Goal: Information Seeking & Learning: Learn about a topic

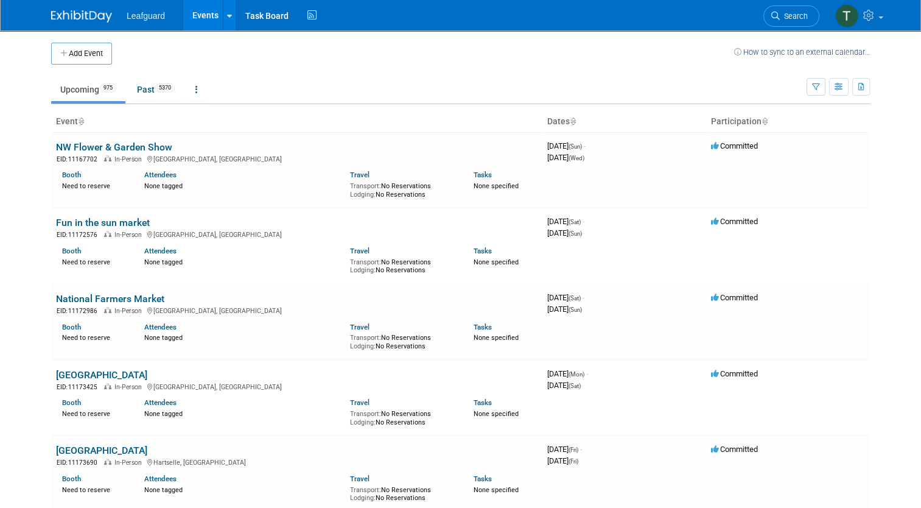
click at [132, 18] on span "Leafguard" at bounding box center [146, 16] width 38 height 10
click at [79, 5] on link at bounding box center [89, 10] width 76 height 10
click at [853, 18] on img at bounding box center [846, 15] width 23 height 23
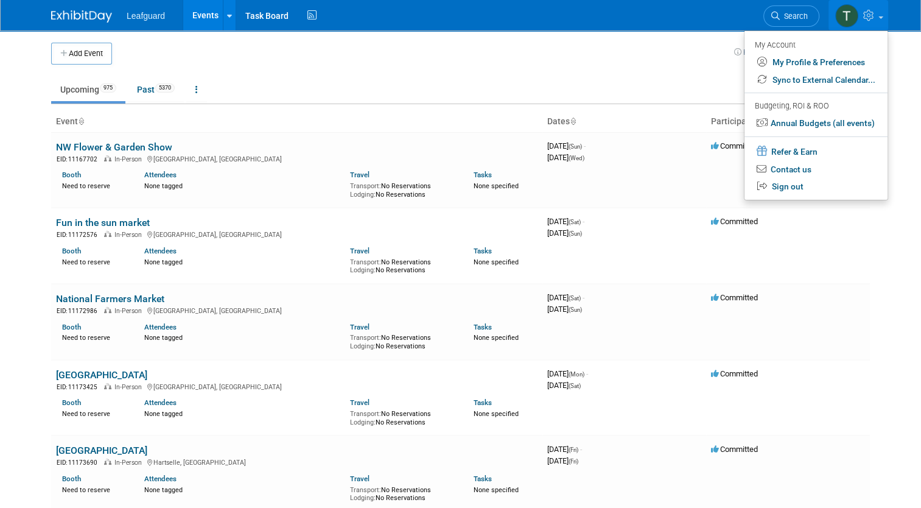
click at [854, 18] on img at bounding box center [846, 15] width 23 height 23
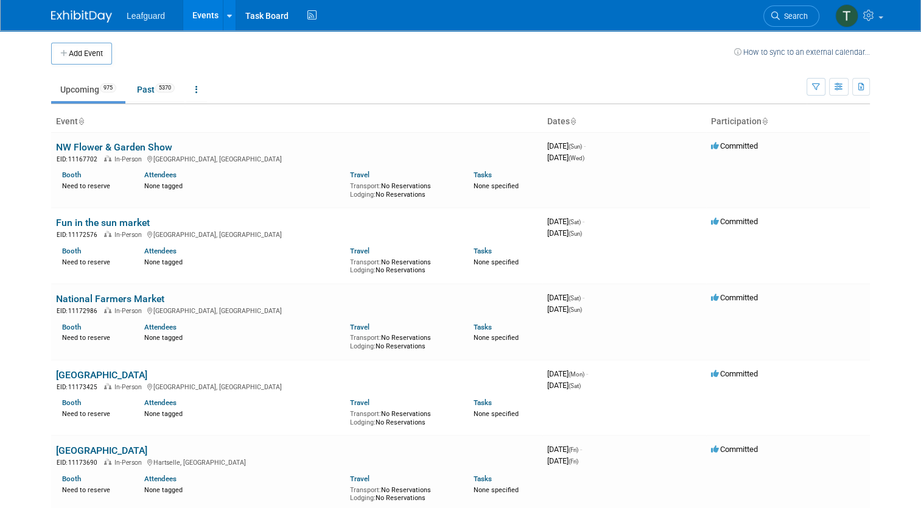
click at [61, 26] on div "Leafguard Events Add Event Bulk Upload Events Shareable Event Boards Recently V…" at bounding box center [460, 15] width 819 height 30
click at [51, 13] on img at bounding box center [81, 16] width 61 height 12
click at [849, 87] on button "button" at bounding box center [838, 87] width 19 height 18
click at [820, 88] on icon "button" at bounding box center [816, 87] width 8 height 8
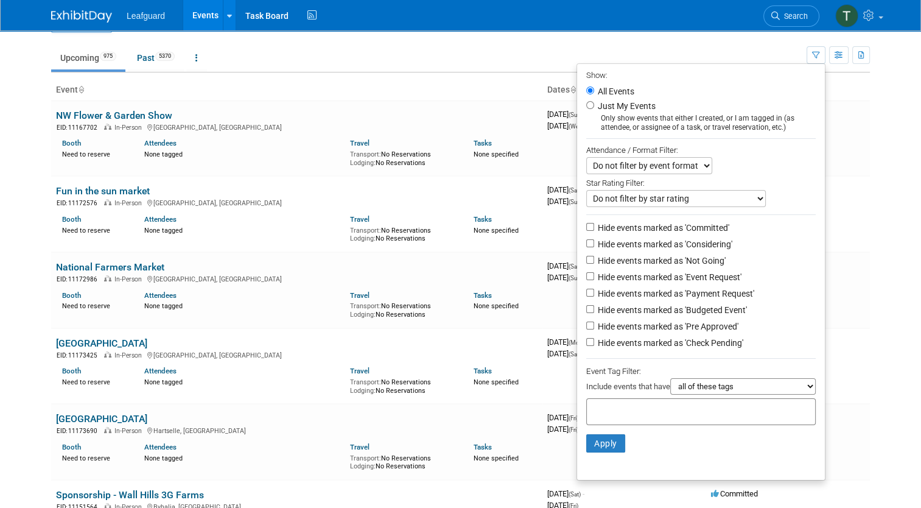
scroll to position [31, 0]
click at [292, 150] on div "None tagged" at bounding box center [242, 154] width 197 height 11
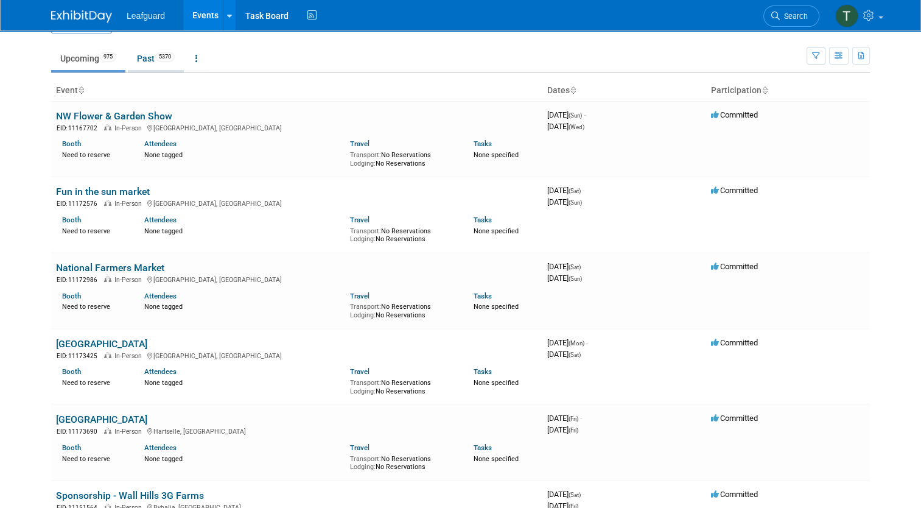
scroll to position [0, 0]
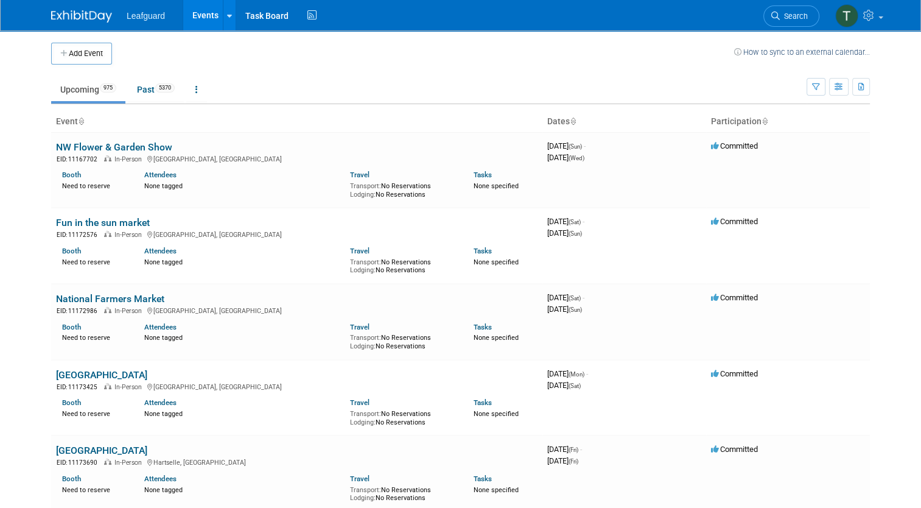
click at [149, 18] on span "Leafguard" at bounding box center [146, 16] width 38 height 10
click at [223, 18] on link at bounding box center [229, 15] width 13 height 30
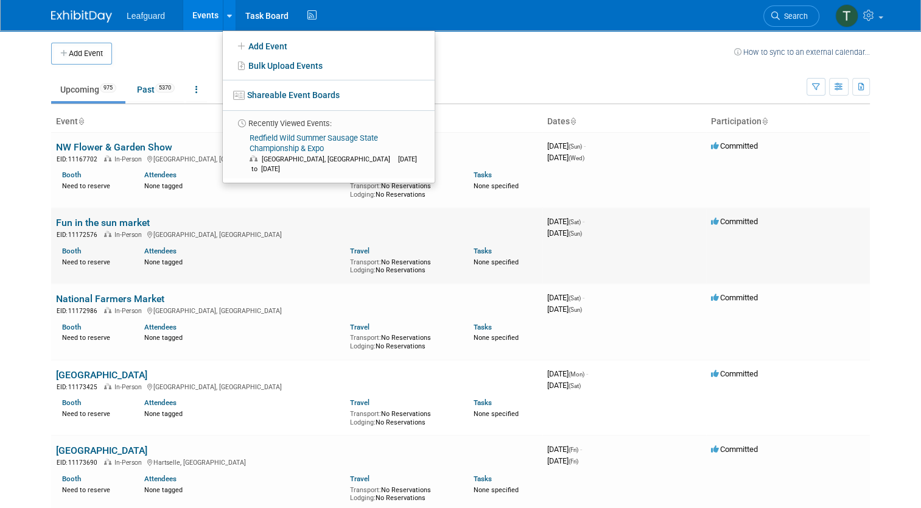
click at [279, 208] on td "Fun in the sun market EID: 11172576 In-Person Yorktown, VA Booth Need to reserv…" at bounding box center [296, 246] width 491 height 76
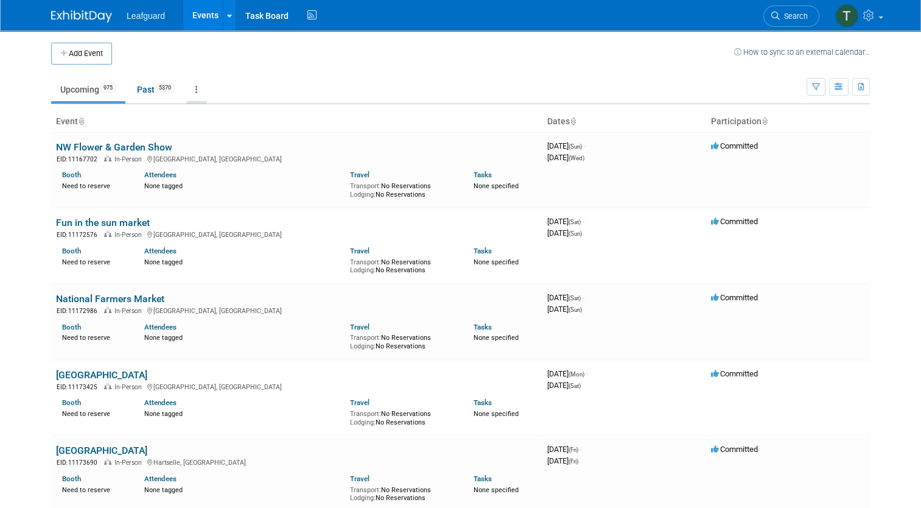
click at [194, 86] on link at bounding box center [196, 89] width 21 height 23
click at [206, 120] on span "Past and Upcoming" at bounding box center [235, 124] width 72 height 10
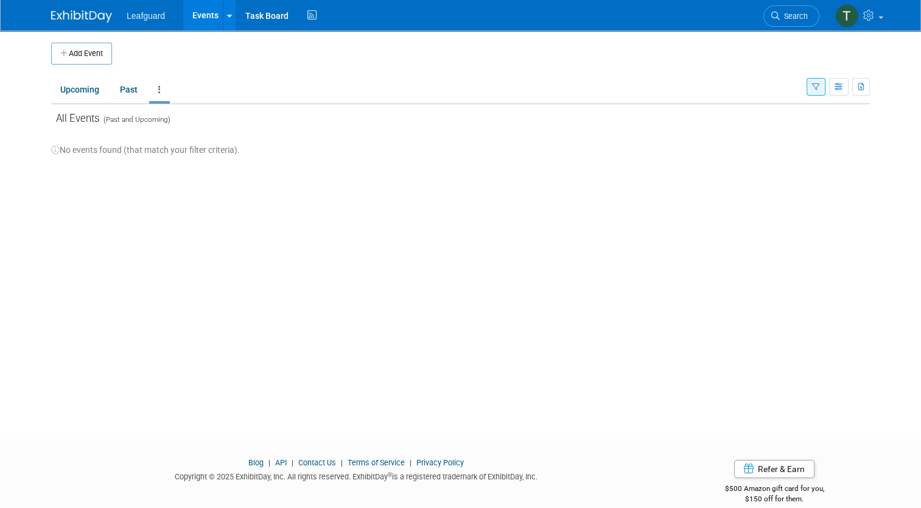
click at [820, 88] on icon "button" at bounding box center [816, 87] width 8 height 8
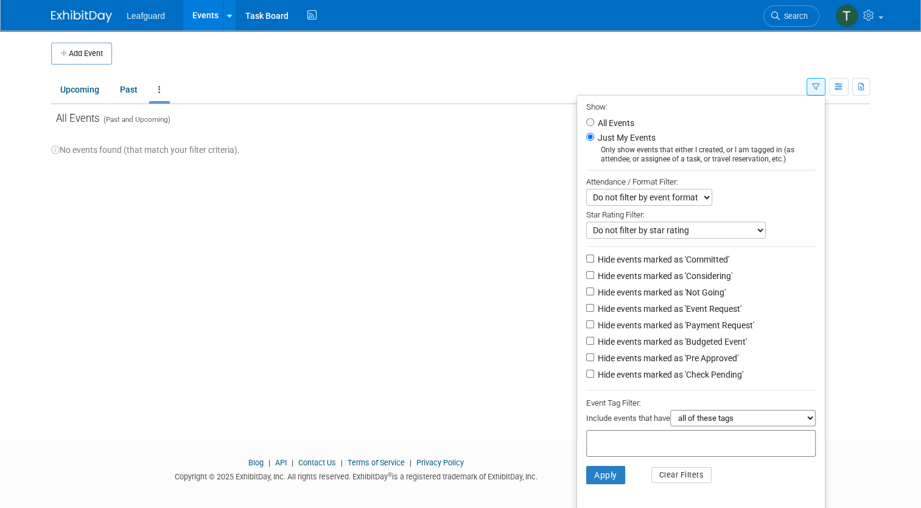
click at [589, 117] on li "All Events" at bounding box center [701, 123] width 248 height 15
click at [697, 196] on select "Do not filter by event format Only show In-Person events Only show Virtual even…" at bounding box center [649, 197] width 126 height 17
click at [689, 203] on select "Do not filter by event format Only show In-Person events Only show Virtual even…" at bounding box center [649, 197] width 126 height 17
click at [591, 120] on input "All Events" at bounding box center [590, 122] width 8 height 8
radio input "true"
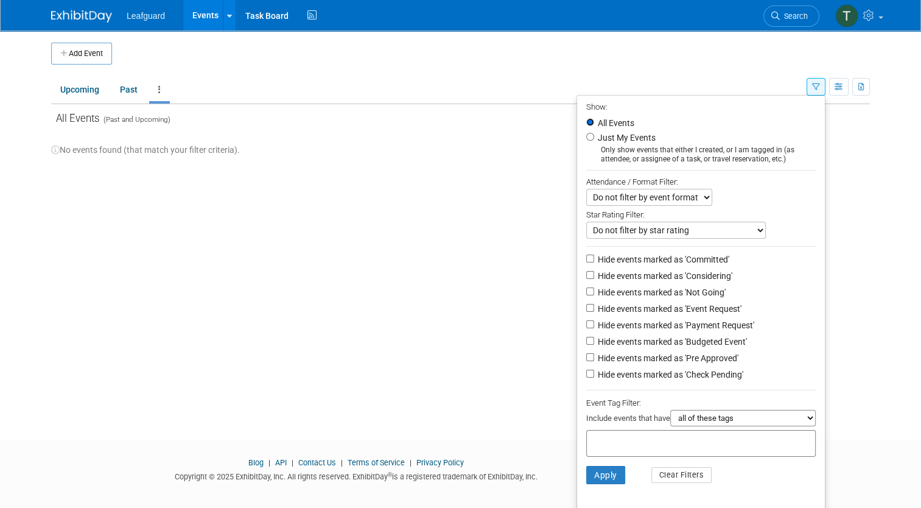
scroll to position [16, 0]
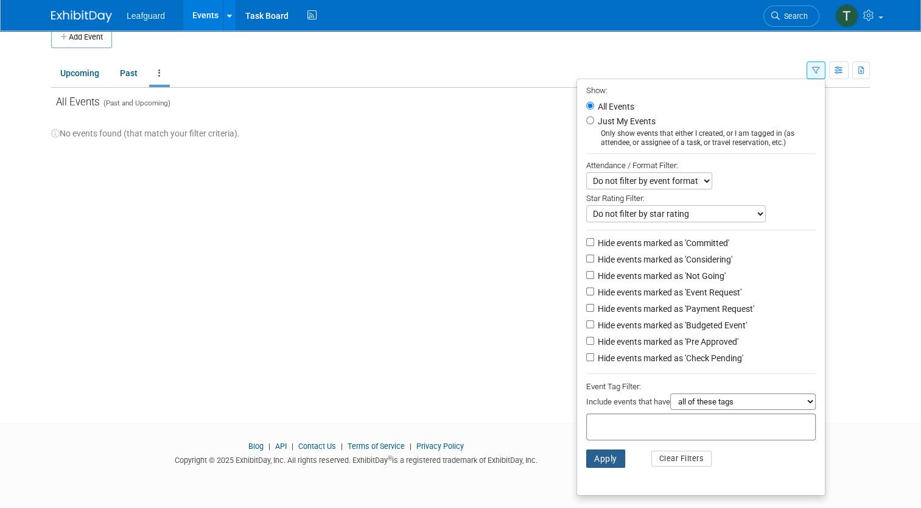
click at [614, 454] on button "Apply" at bounding box center [605, 458] width 39 height 18
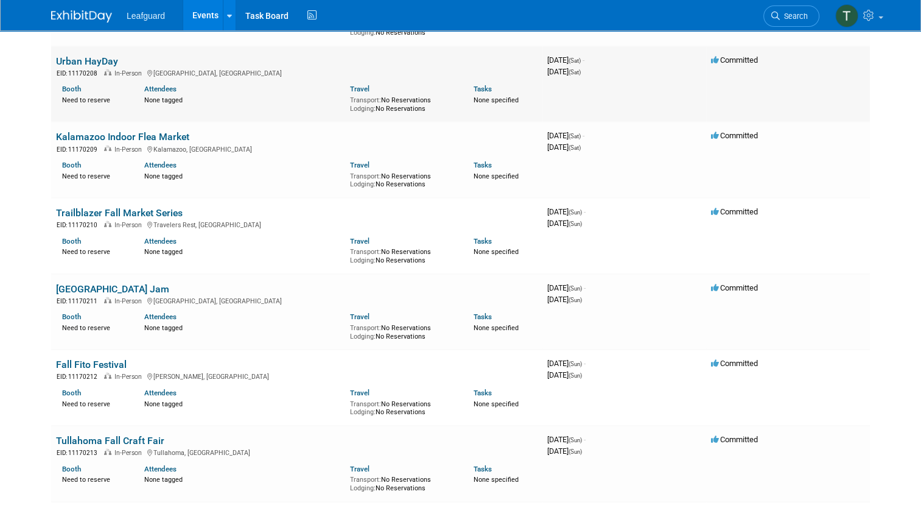
scroll to position [7935, 0]
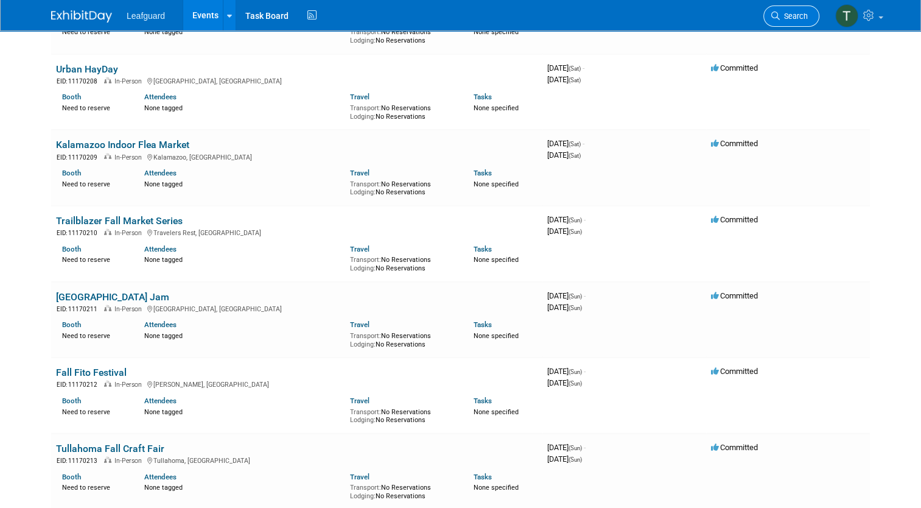
click at [797, 16] on span "Search" at bounding box center [794, 16] width 28 height 9
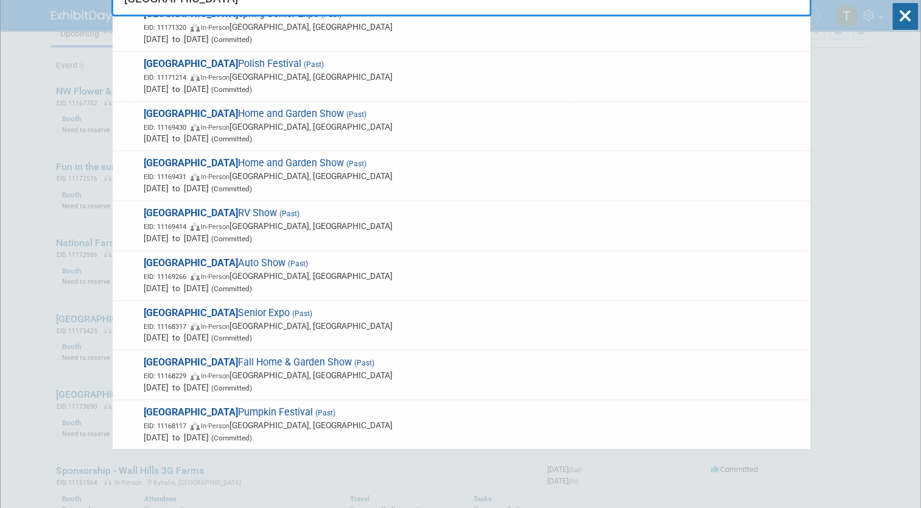
scroll to position [58, 0]
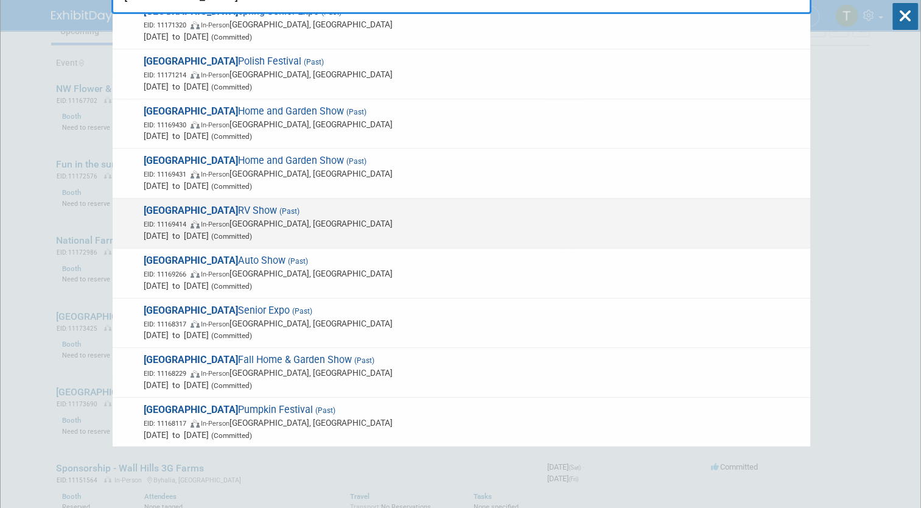
type input "[GEOGRAPHIC_DATA]"
click at [188, 233] on span "Feb 12, 2025 to Feb 16, 2025 (Committed)" at bounding box center [474, 236] width 661 height 12
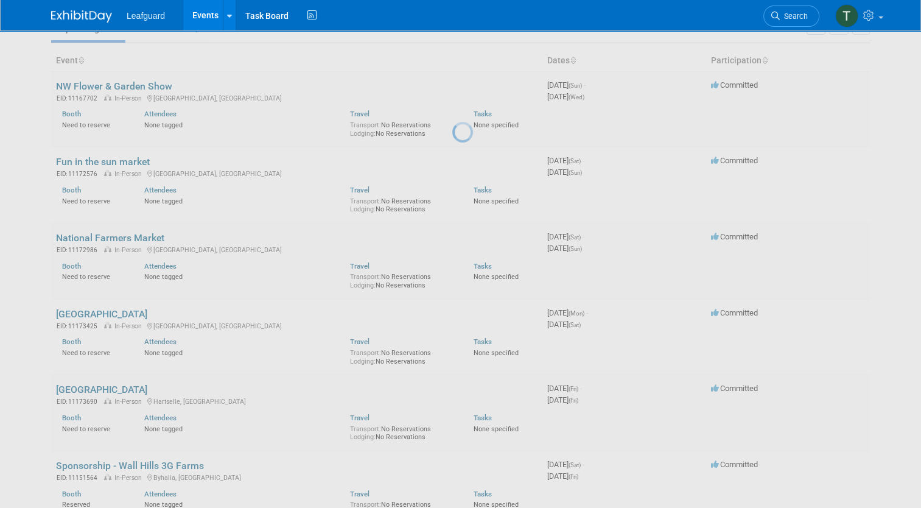
scroll to position [68, 0]
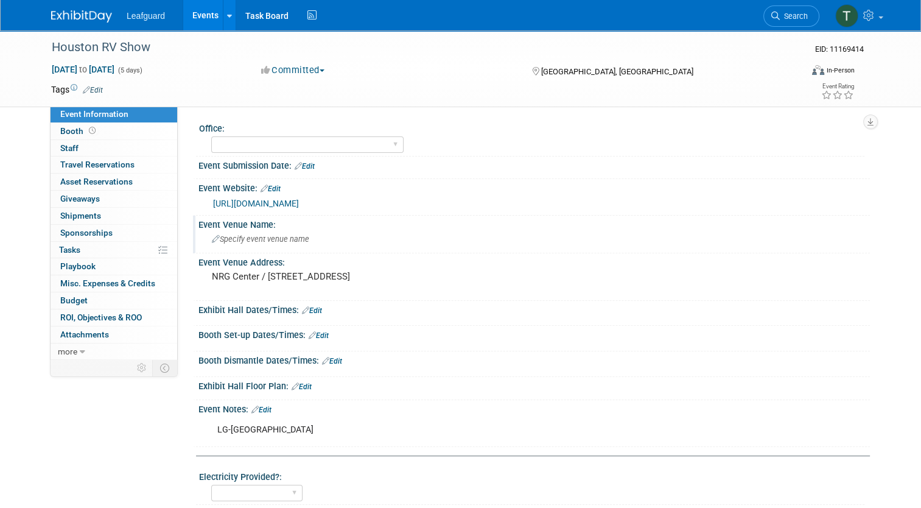
drag, startPoint x: 0, startPoint y: 0, endPoint x: 188, endPoint y: 233, distance: 299.3
click at [193, 233] on div "Event Venue Name: Specify event venue name" at bounding box center [531, 235] width 677 height 38
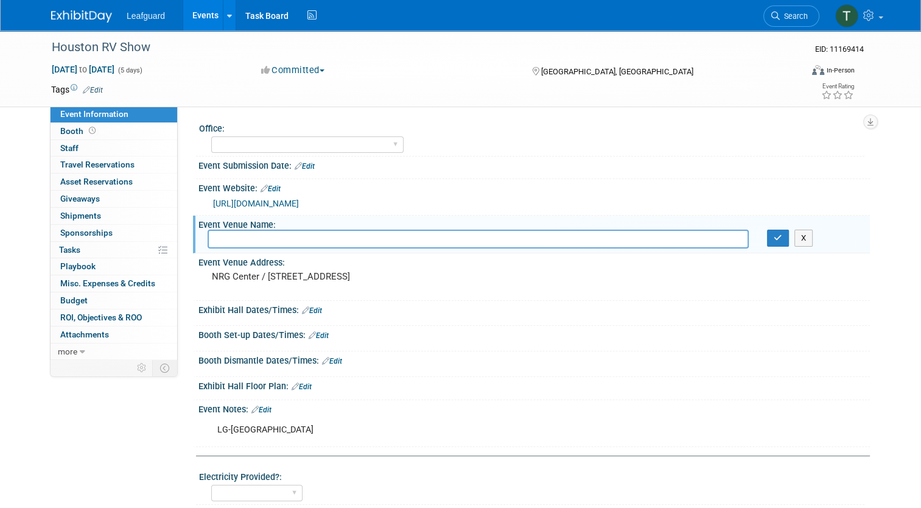
click at [541, 67] on div "[GEOGRAPHIC_DATA], [GEOGRAPHIC_DATA]" at bounding box center [625, 70] width 188 height 15
click at [540, 72] on icon at bounding box center [536, 71] width 7 height 9
click at [209, 10] on link "Events" at bounding box center [205, 15] width 44 height 30
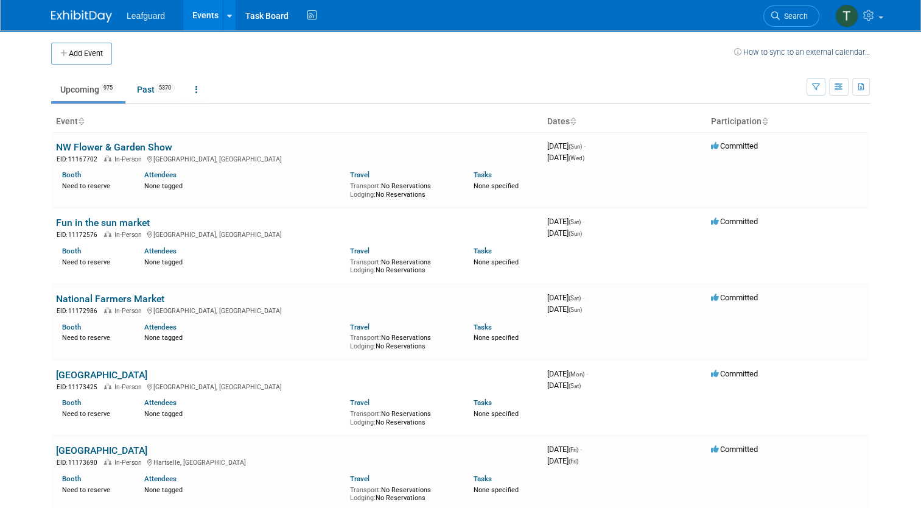
click at [227, 16] on icon at bounding box center [229, 16] width 5 height 8
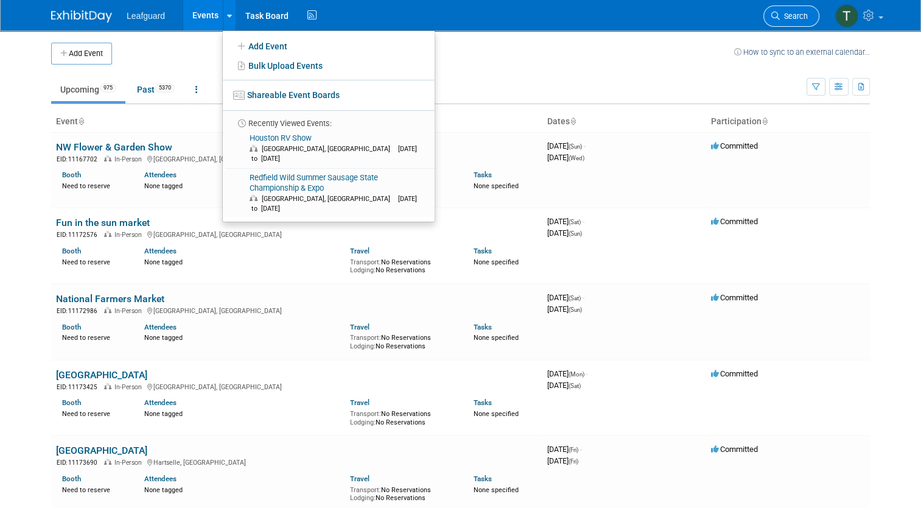
click at [780, 18] on icon at bounding box center [776, 16] width 9 height 9
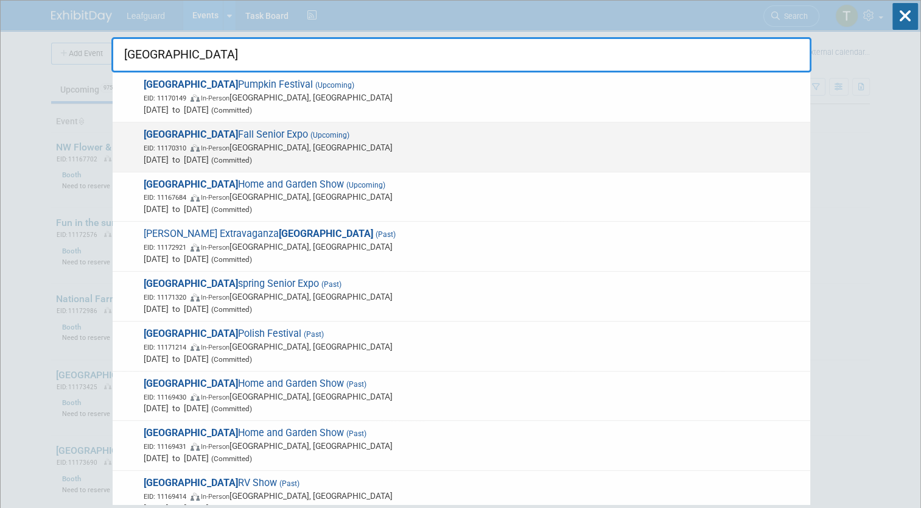
type input "houston"
click at [199, 138] on span "Houston Fall Senior Expo (Upcoming) EID: 11170310 In-Person Houston, TX Oct 21,…" at bounding box center [472, 146] width 664 height 37
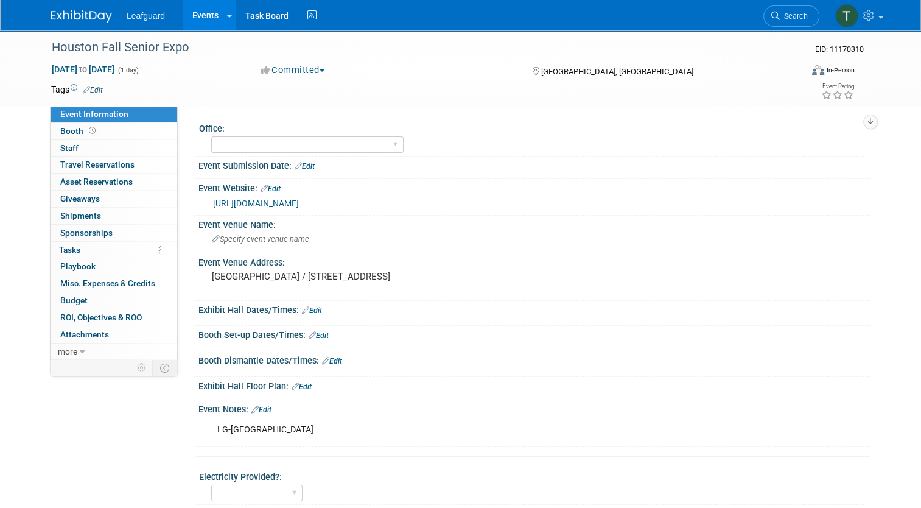
click at [546, 67] on span "[GEOGRAPHIC_DATA], [GEOGRAPHIC_DATA]" at bounding box center [617, 71] width 152 height 9
click at [888, 22] on link at bounding box center [859, 15] width 60 height 30
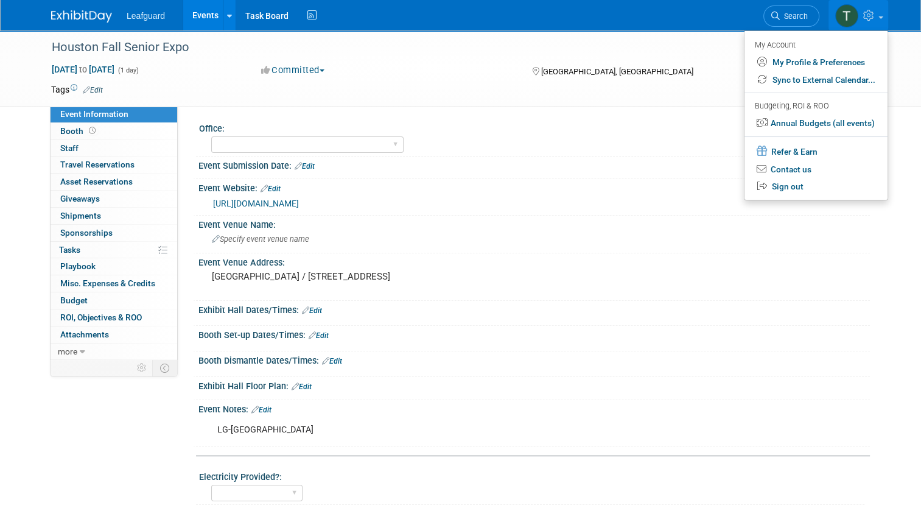
click at [882, 23] on link at bounding box center [859, 15] width 60 height 30
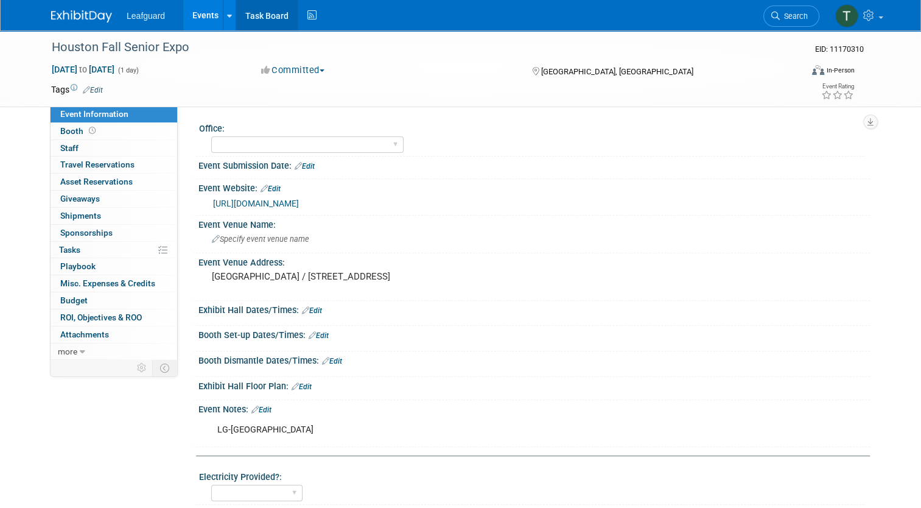
click at [245, 9] on link "Task Board" at bounding box center [267, 15] width 62 height 30
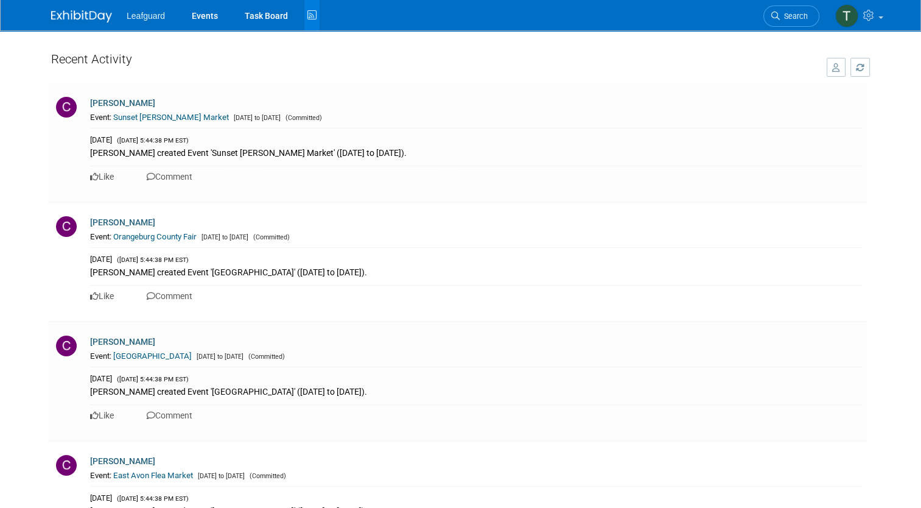
click at [840, 69] on icon "button" at bounding box center [836, 67] width 8 height 9
click at [846, 108] on div "Clayton Stackpole" at bounding box center [476, 104] width 772 height 14
click at [850, 6] on img at bounding box center [846, 15] width 23 height 23
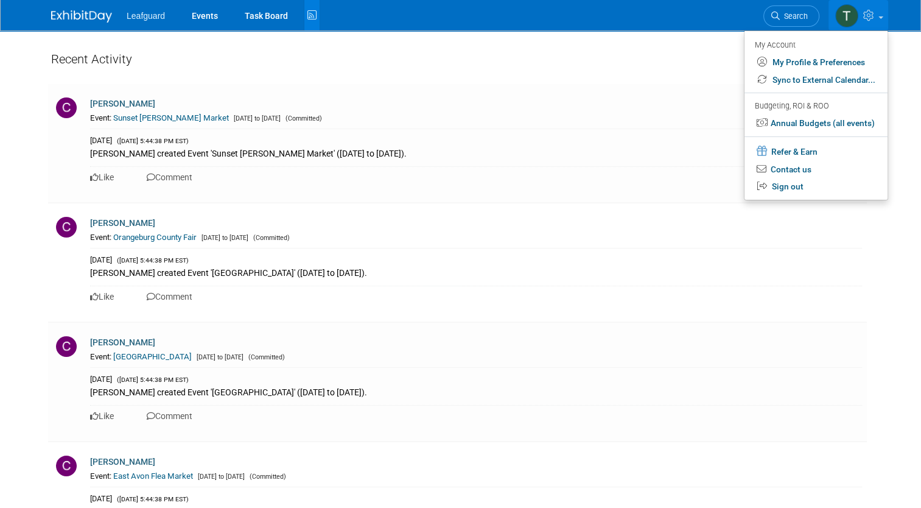
click at [885, 18] on link at bounding box center [859, 15] width 60 height 30
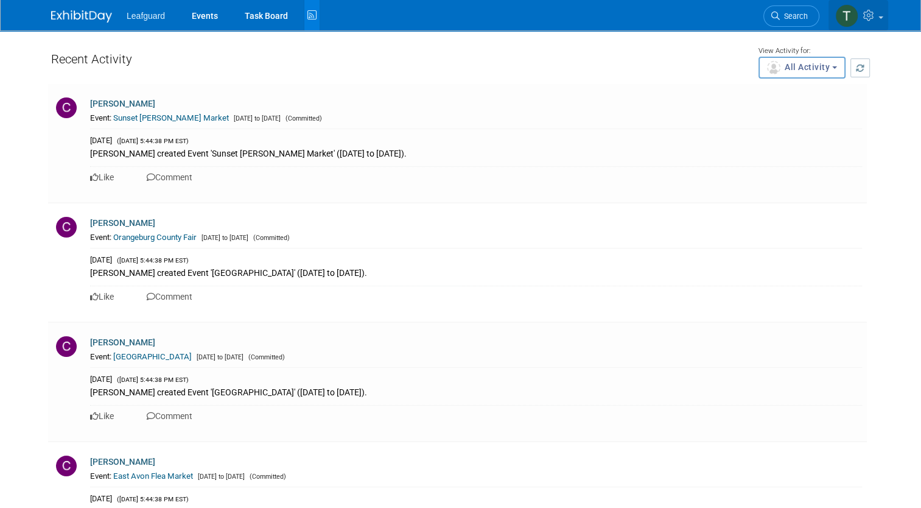
click at [885, 18] on link at bounding box center [859, 15] width 60 height 30
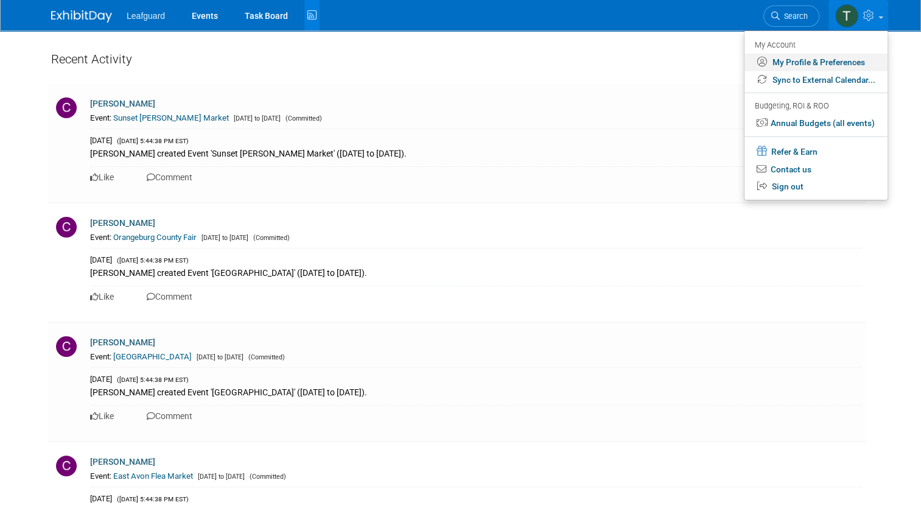
click at [840, 63] on link "My Profile & Preferences" at bounding box center [816, 63] width 143 height 18
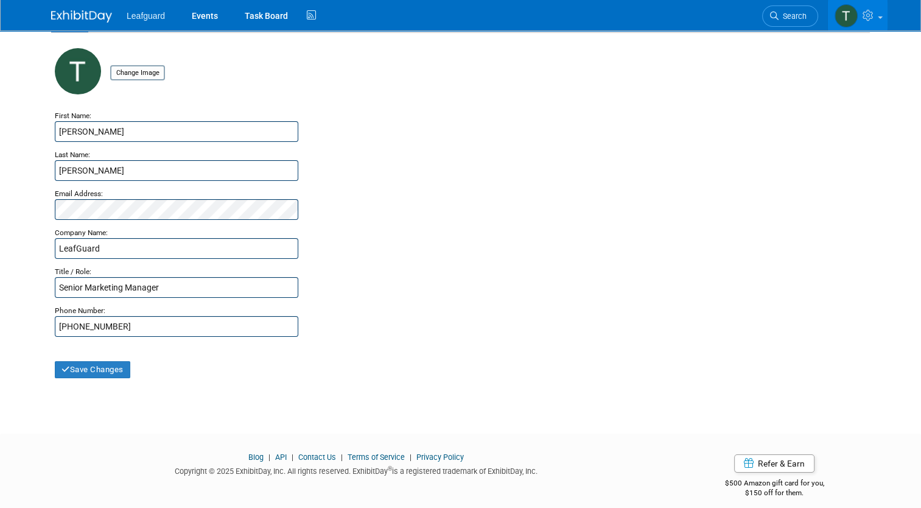
scroll to position [82, 0]
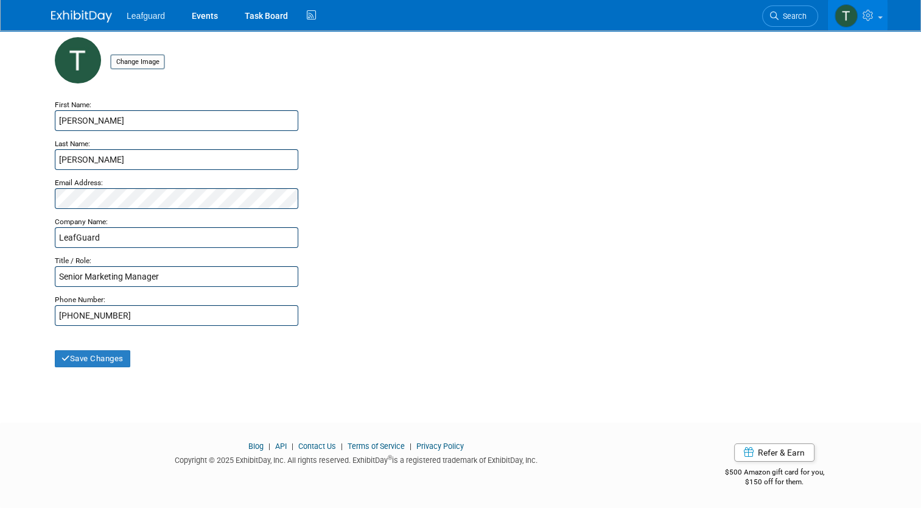
click at [458, 248] on div "Title / Role:" at bounding box center [461, 257] width 812 height 18
click at [77, 276] on input "Senior Marketing Manager" at bounding box center [177, 276] width 244 height 21
type input "Senior Event Marketing Manager"
click at [124, 56] on input "file" at bounding box center [91, 61] width 145 height 13
click at [198, 16] on link "Events" at bounding box center [205, 15] width 44 height 30
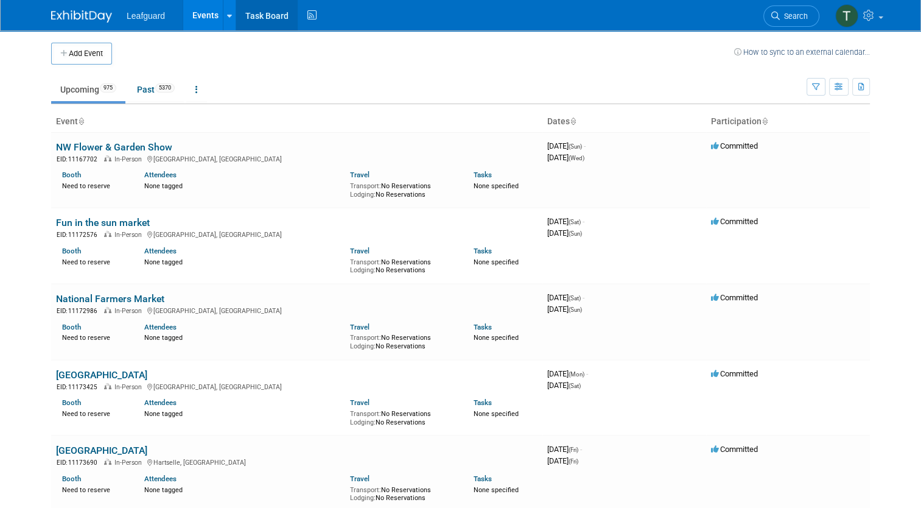
click at [250, 18] on link "Task Board" at bounding box center [267, 15] width 62 height 30
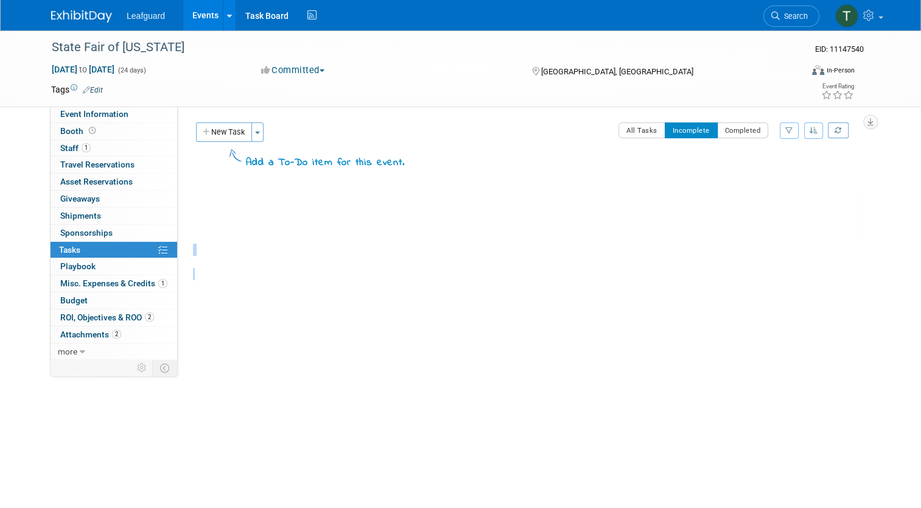
drag, startPoint x: 200, startPoint y: 286, endPoint x: 227, endPoint y: 189, distance: 101.1
click at [227, 189] on div "State Fair of [US_STATE] [GEOGRAPHIC_DATA], [GEOGRAPHIC_DATA] [DATE] to [DATE] …" at bounding box center [527, 239] width 668 height 107
click at [666, 134] on button "All Tasks" at bounding box center [642, 130] width 47 height 16
click at [69, 133] on span "Booth" at bounding box center [79, 131] width 38 height 10
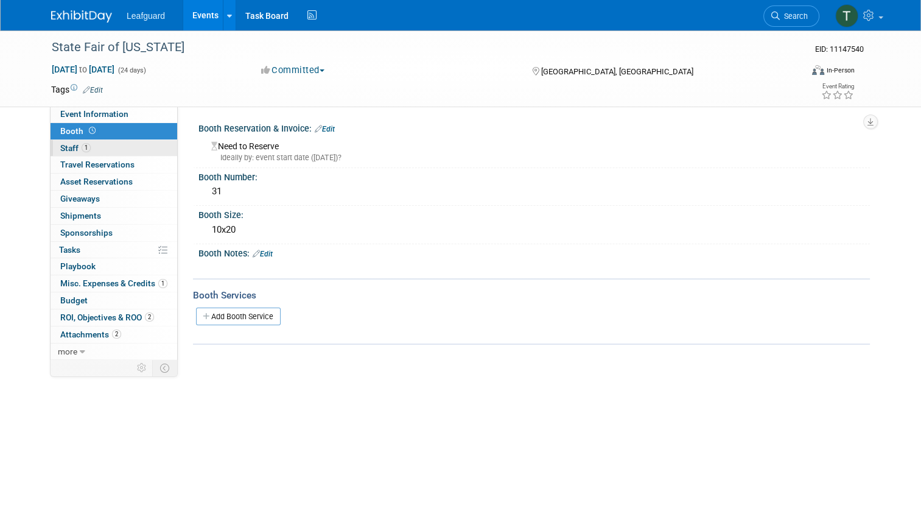
click at [69, 146] on span "Staff 1" at bounding box center [75, 148] width 30 height 10
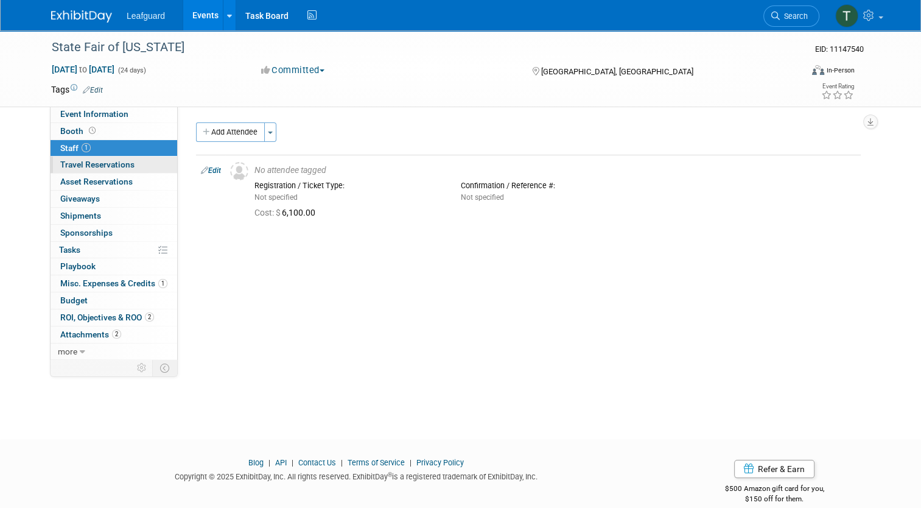
click at [76, 164] on span "Travel Reservations 0" at bounding box center [97, 165] width 74 height 10
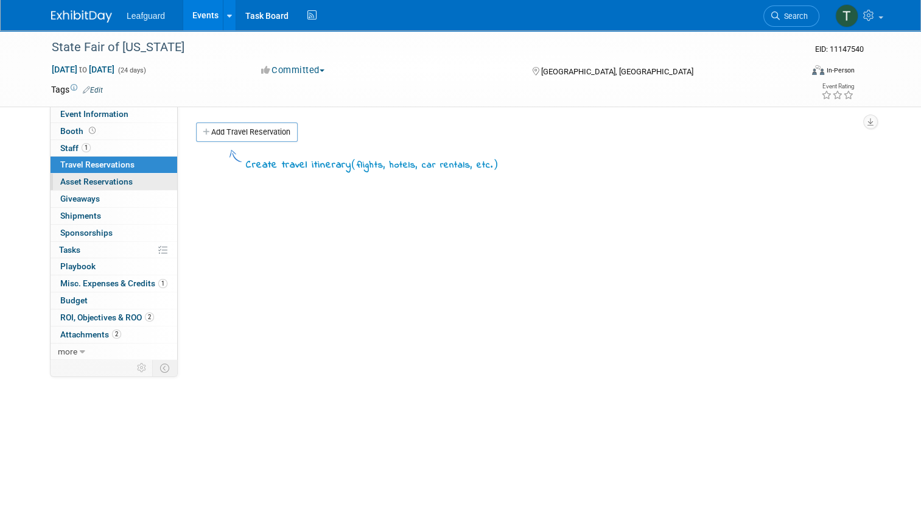
click at [76, 186] on link "0 Asset Reservations 0" at bounding box center [114, 182] width 127 height 16
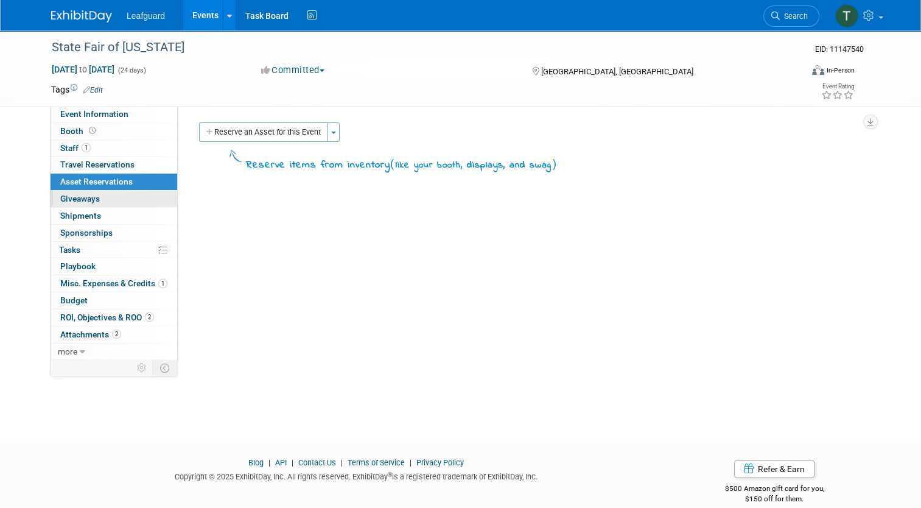
click at [76, 203] on span "Giveaways 0" at bounding box center [80, 199] width 40 height 10
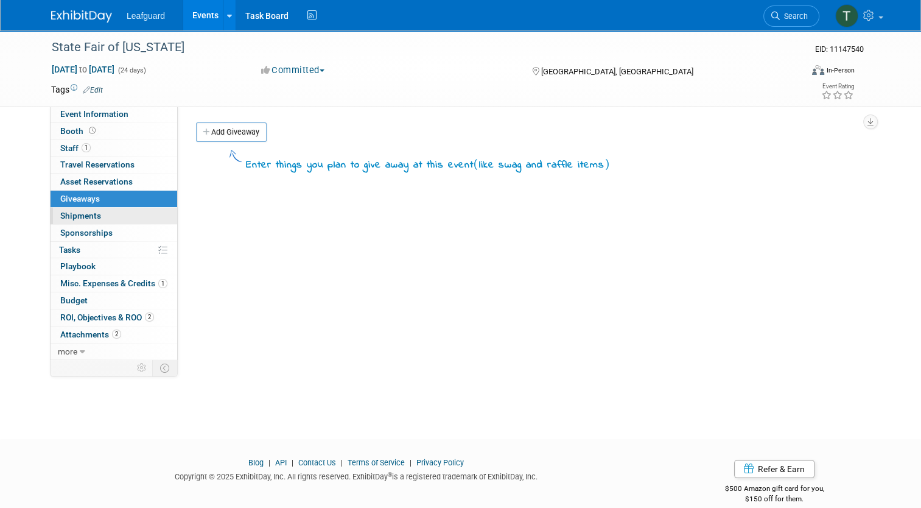
click at [75, 217] on span "Shipments 0" at bounding box center [80, 216] width 41 height 10
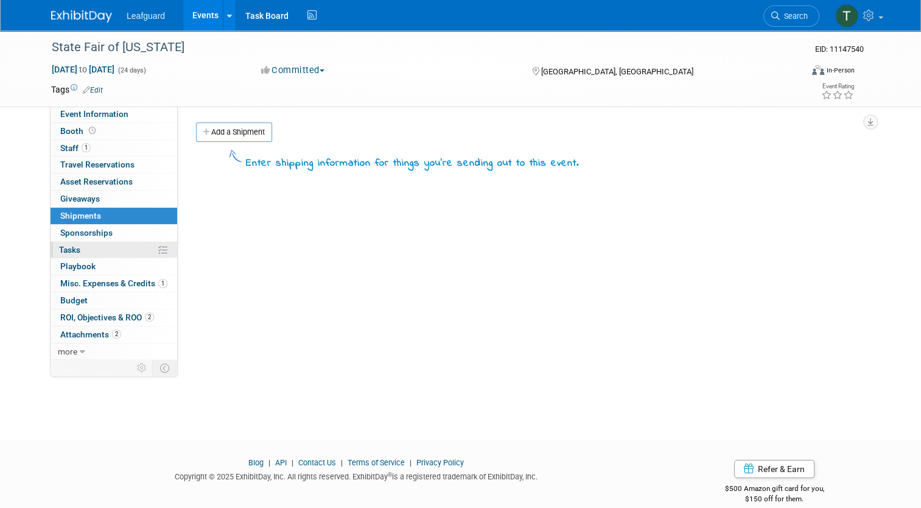
click at [79, 245] on link "0% Tasks 0%" at bounding box center [114, 250] width 127 height 16
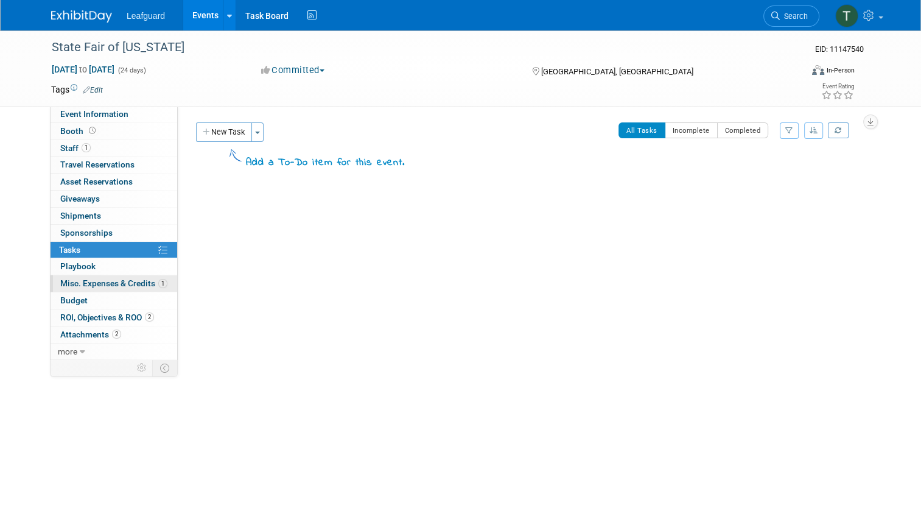
click at [82, 279] on span "Misc. Expenses & Credits 1" at bounding box center [113, 283] width 107 height 10
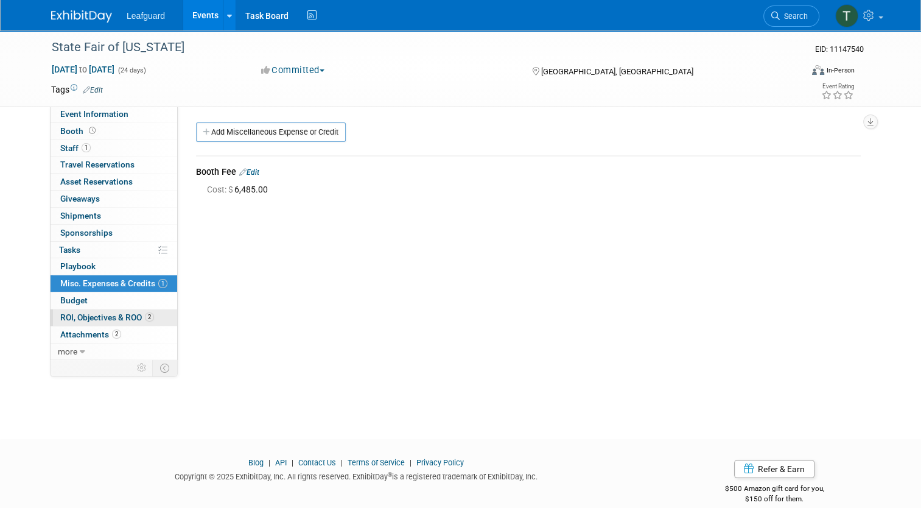
click at [83, 318] on span "ROI, Objectives & ROO 2" at bounding box center [107, 317] width 94 height 10
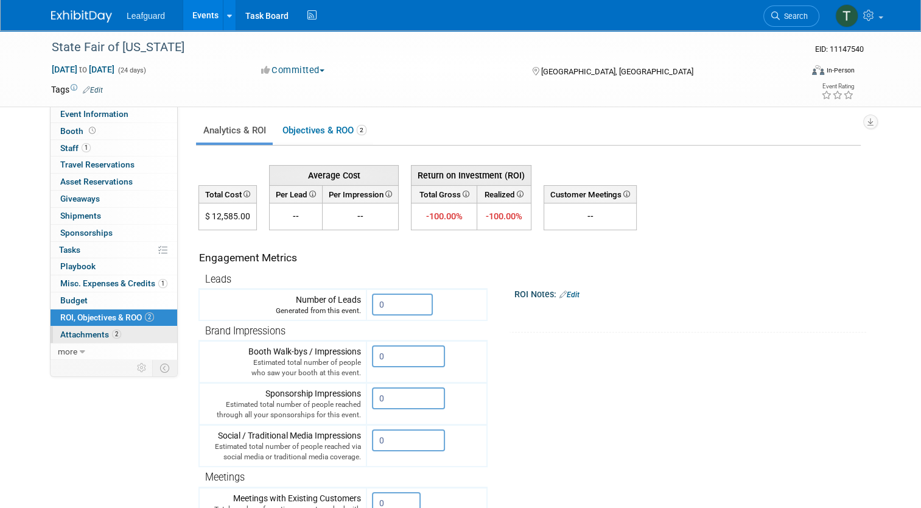
click at [82, 337] on span "Attachments 2" at bounding box center [90, 334] width 61 height 10
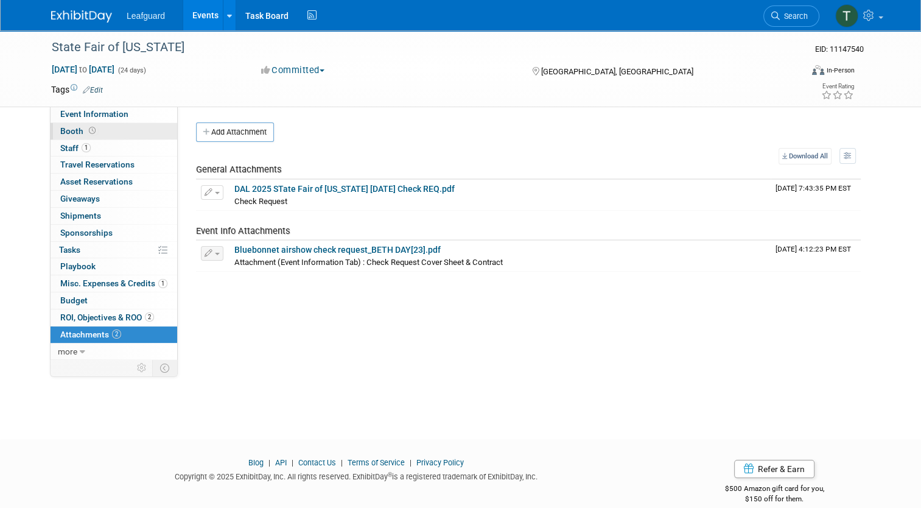
click at [99, 123] on link "Booth" at bounding box center [114, 131] width 127 height 16
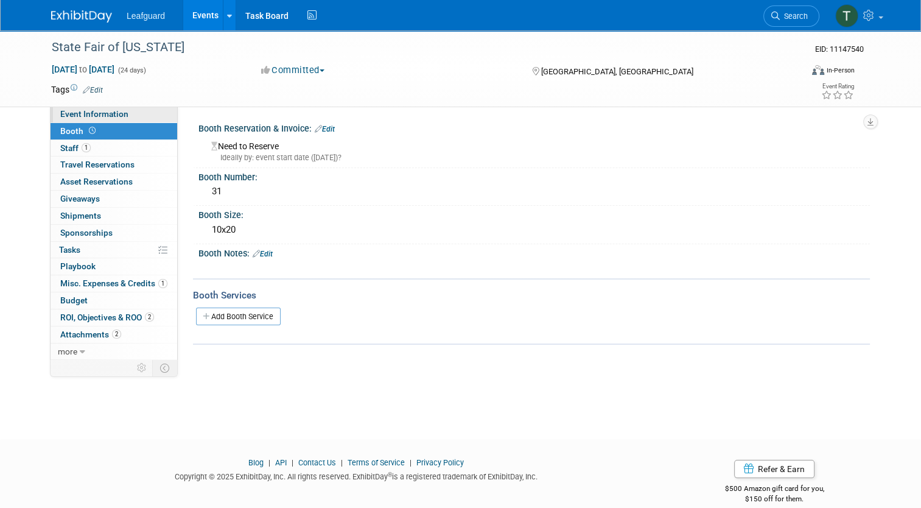
click at [88, 116] on span "Event Information" at bounding box center [94, 114] width 68 height 10
select select "[GEOGRAPHIC_DATA]"
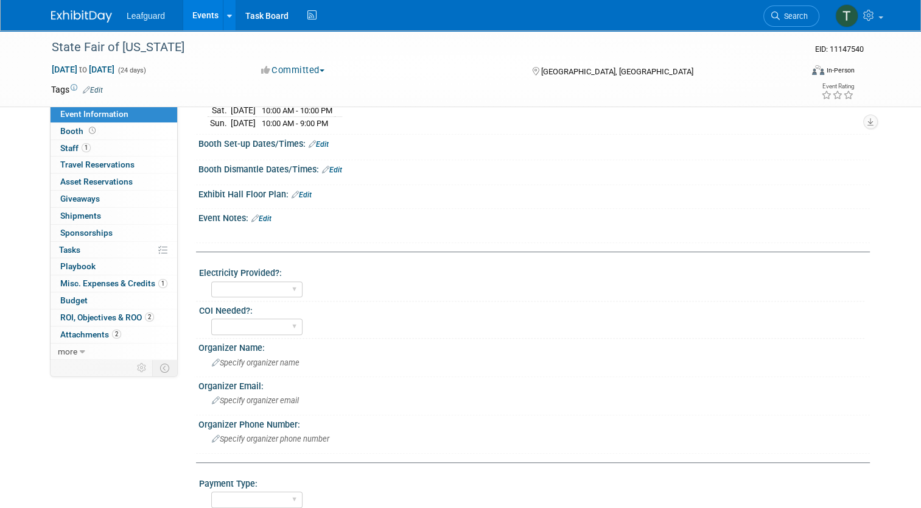
scroll to position [741, 0]
